Goal: Check status: Check status

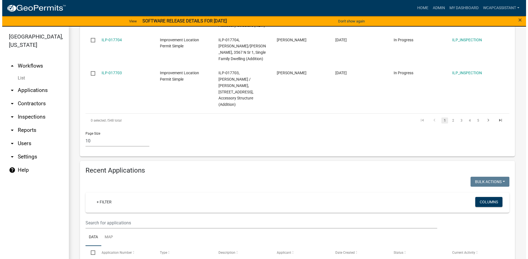
scroll to position [553, 0]
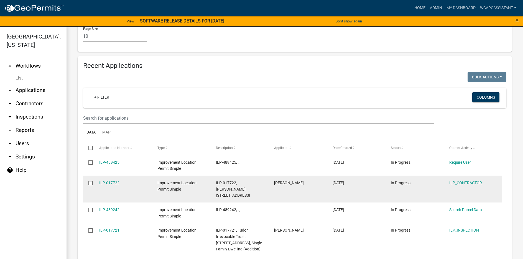
click at [230, 176] on datatable-body-cell "ILP-017722, [PERSON_NAME], [STREET_ADDRESS]" at bounding box center [240, 189] width 59 height 27
click at [106, 181] on link "ILP-017722" at bounding box center [109, 183] width 20 height 4
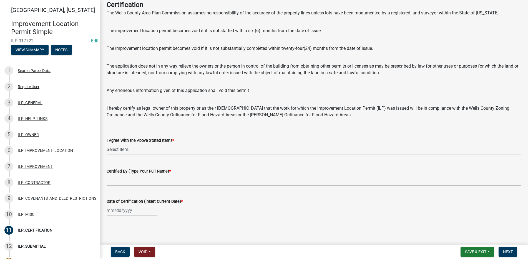
scroll to position [32, 0]
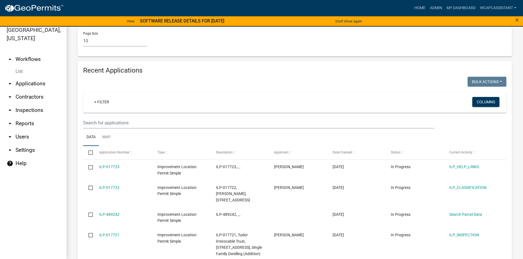
scroll to position [513, 0]
